Goal: Task Accomplishment & Management: Use online tool/utility

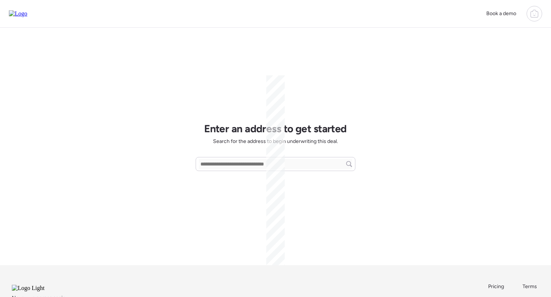
click at [536, 16] on icon at bounding box center [534, 13] width 9 height 9
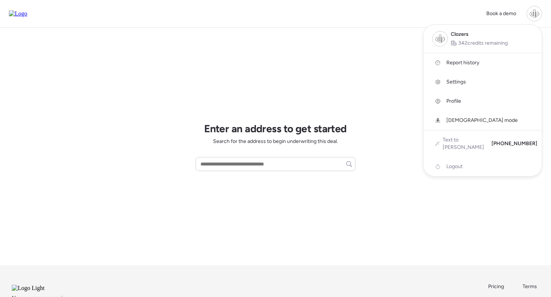
click at [458, 62] on span "Report history" at bounding box center [462, 62] width 33 height 7
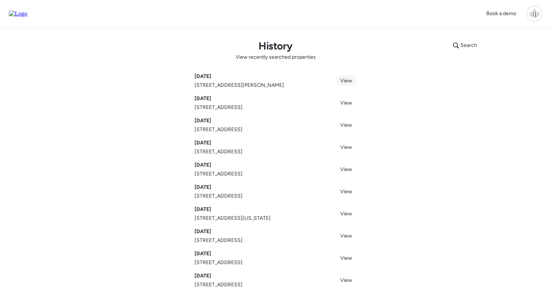
click at [346, 84] on link "View" at bounding box center [346, 80] width 21 height 11
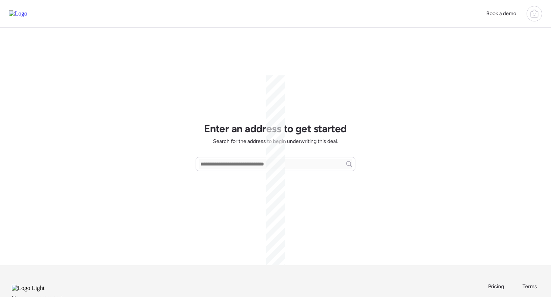
click at [531, 13] on icon at bounding box center [534, 13] width 9 height 9
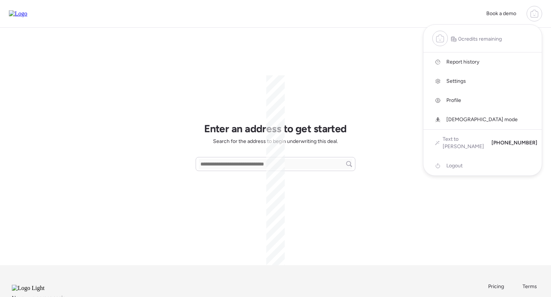
click at [466, 65] on span "Report history" at bounding box center [462, 61] width 33 height 7
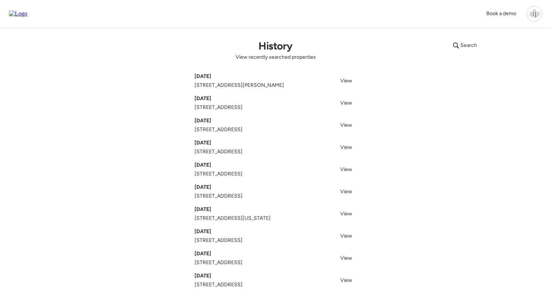
drag, startPoint x: 289, startPoint y: 107, endPoint x: 194, endPoint y: 108, distance: 94.6
click at [194, 108] on div "[DATE] [STREET_ADDRESS] View" at bounding box center [275, 103] width 162 height 16
copy span "[STREET_ADDRESS]"
click at [345, 106] on link "View" at bounding box center [346, 102] width 21 height 11
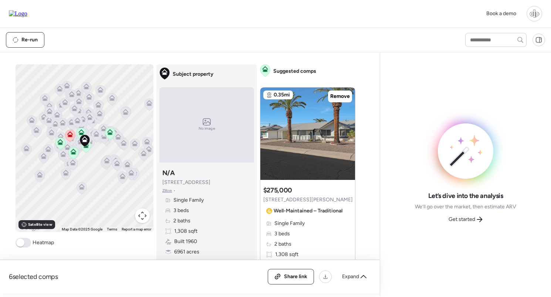
drag, startPoint x: 188, startPoint y: 183, endPoint x: 162, endPoint y: 183, distance: 26.2
click at [162, 183] on div "Subject property N/A 10537 W La Jolla Dr Zillow • Single Family 3 beds 2 baths …" at bounding box center [206, 217] width 95 height 103
click at [330, 62] on div "6 selected comps All (6) ARV (6) As-is (0) Share link Expand Comps list To acti…" at bounding box center [188, 172] width 377 height 241
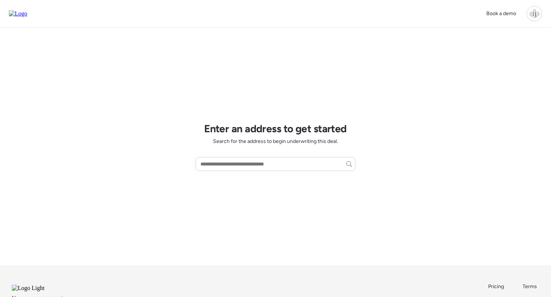
click at [252, 172] on div "Enter an address to get started Search for the address to begin underwriting th…" at bounding box center [275, 147] width 160 height 238
click at [257, 166] on input "text" at bounding box center [275, 164] width 153 height 10
paste input "**********"
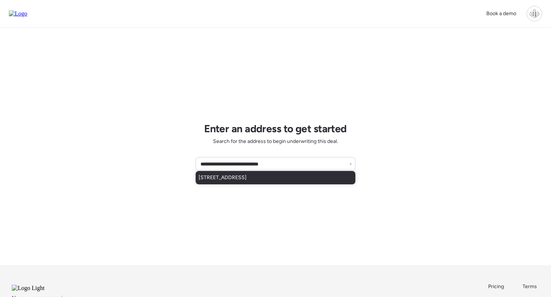
click at [292, 180] on div "[STREET_ADDRESS]" at bounding box center [275, 177] width 160 height 13
type input "**********"
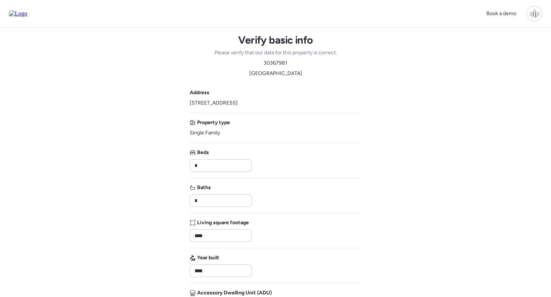
drag, startPoint x: 190, startPoint y: 103, endPoint x: 297, endPoint y: 102, distance: 107.2
click at [297, 102] on div "Book a demo Verify basic info Please verify that our data for this property is …" at bounding box center [275, 257] width 551 height 514
copy span "[STREET_ADDRESS]"
click at [461, 41] on div "Book a demo Verify basic info Please verify that our data for this property is …" at bounding box center [275, 257] width 551 height 514
drag, startPoint x: 288, startPoint y: 104, endPoint x: 188, endPoint y: 105, distance: 99.4
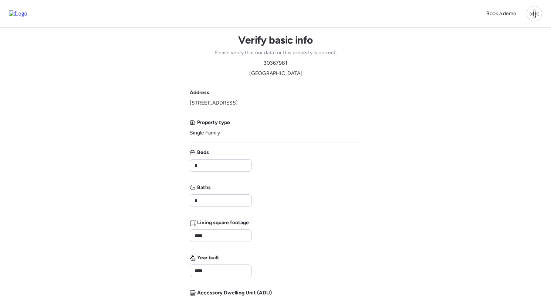
click at [188, 105] on div "Book a demo Verify basic info Please verify that our data for this property is …" at bounding box center [275, 257] width 551 height 514
copy span "[STREET_ADDRESS]"
click at [407, 162] on div "Book a demo Verify basic info Please verify that our data for this property is …" at bounding box center [275, 257] width 551 height 514
